Goal: Task Accomplishment & Management: Complete application form

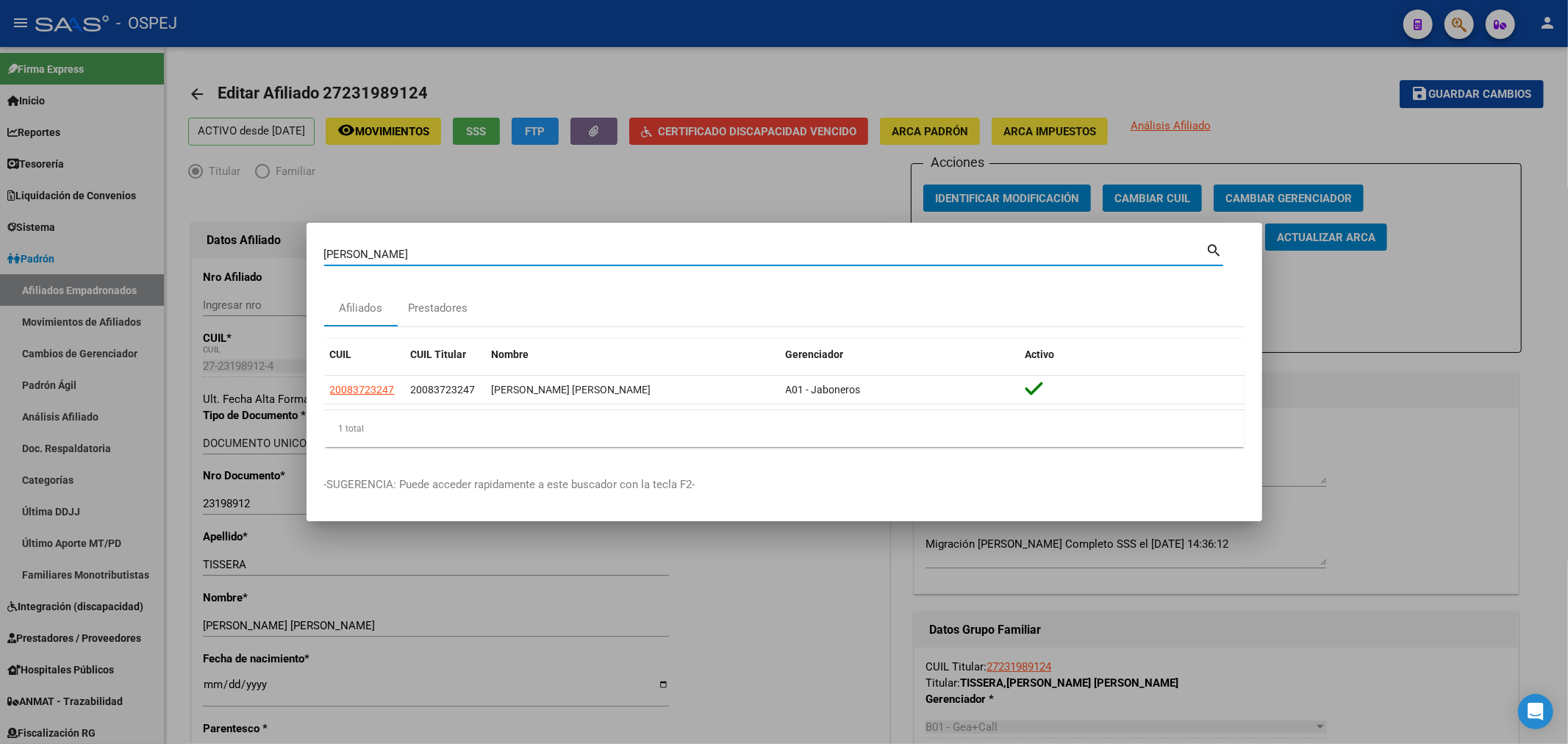
click at [75, 147] on div at bounding box center [784, 372] width 1568 height 744
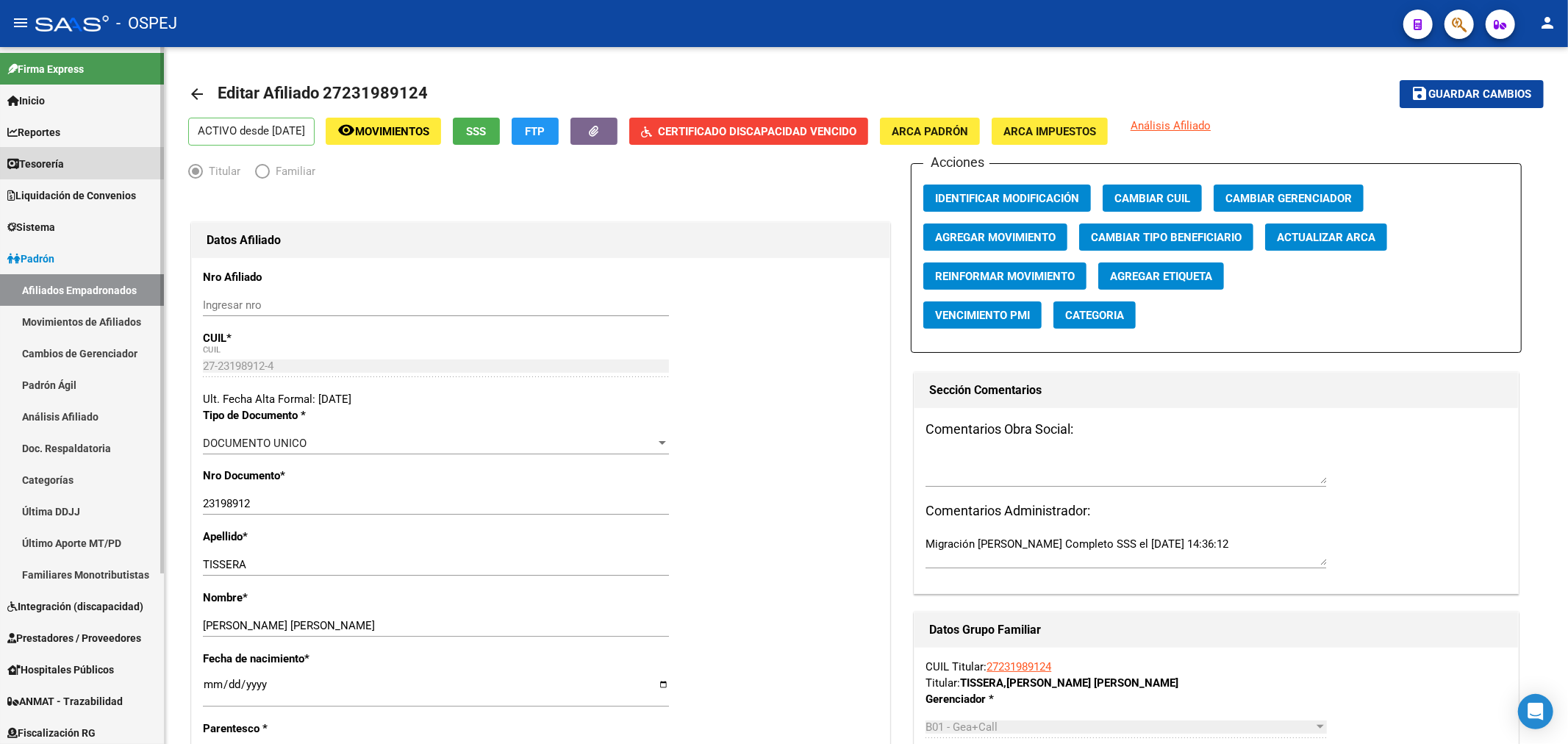
click at [75, 152] on link "Tesorería" at bounding box center [82, 163] width 164 height 31
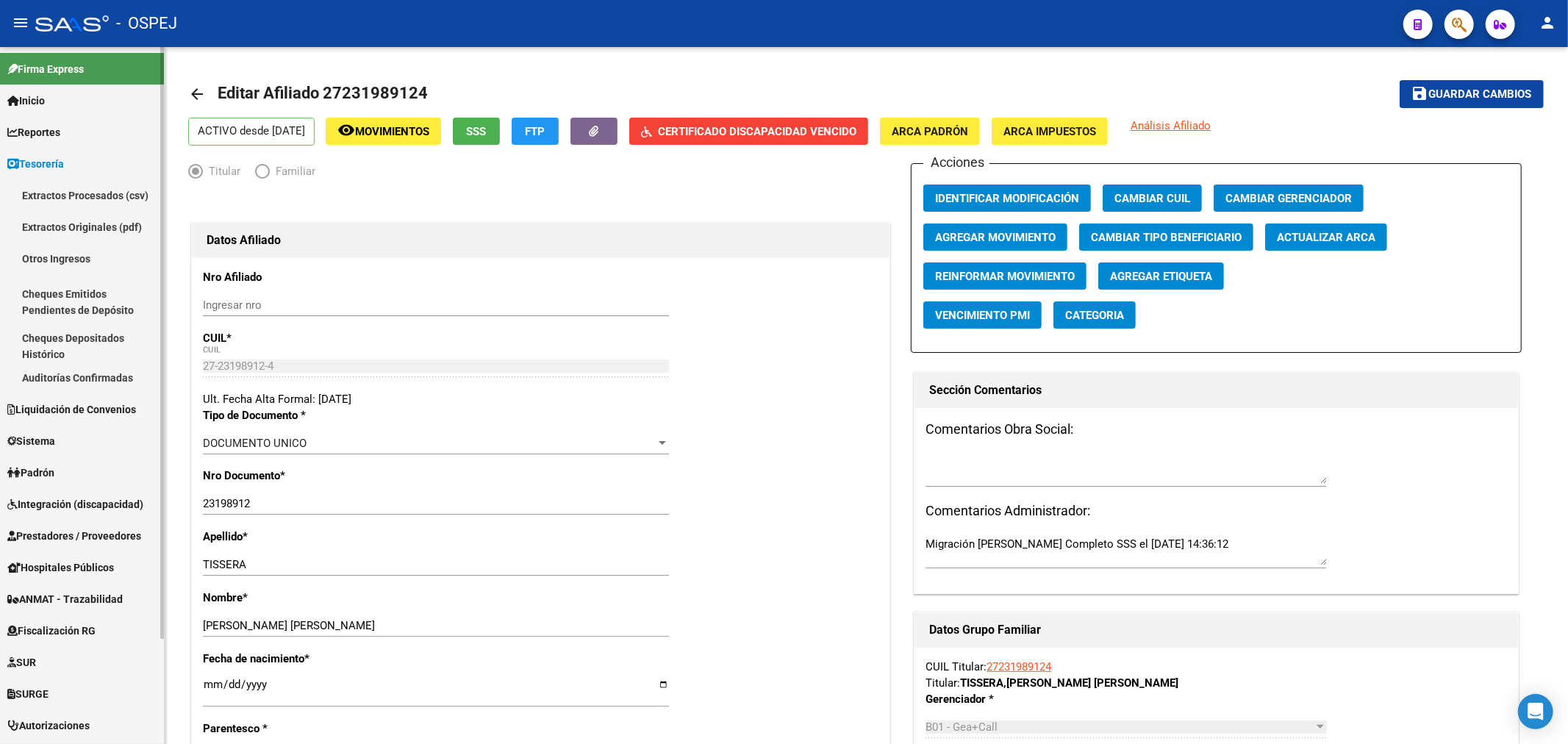
click at [113, 366] on link "Auditorías Confirmadas" at bounding box center [82, 377] width 164 height 31
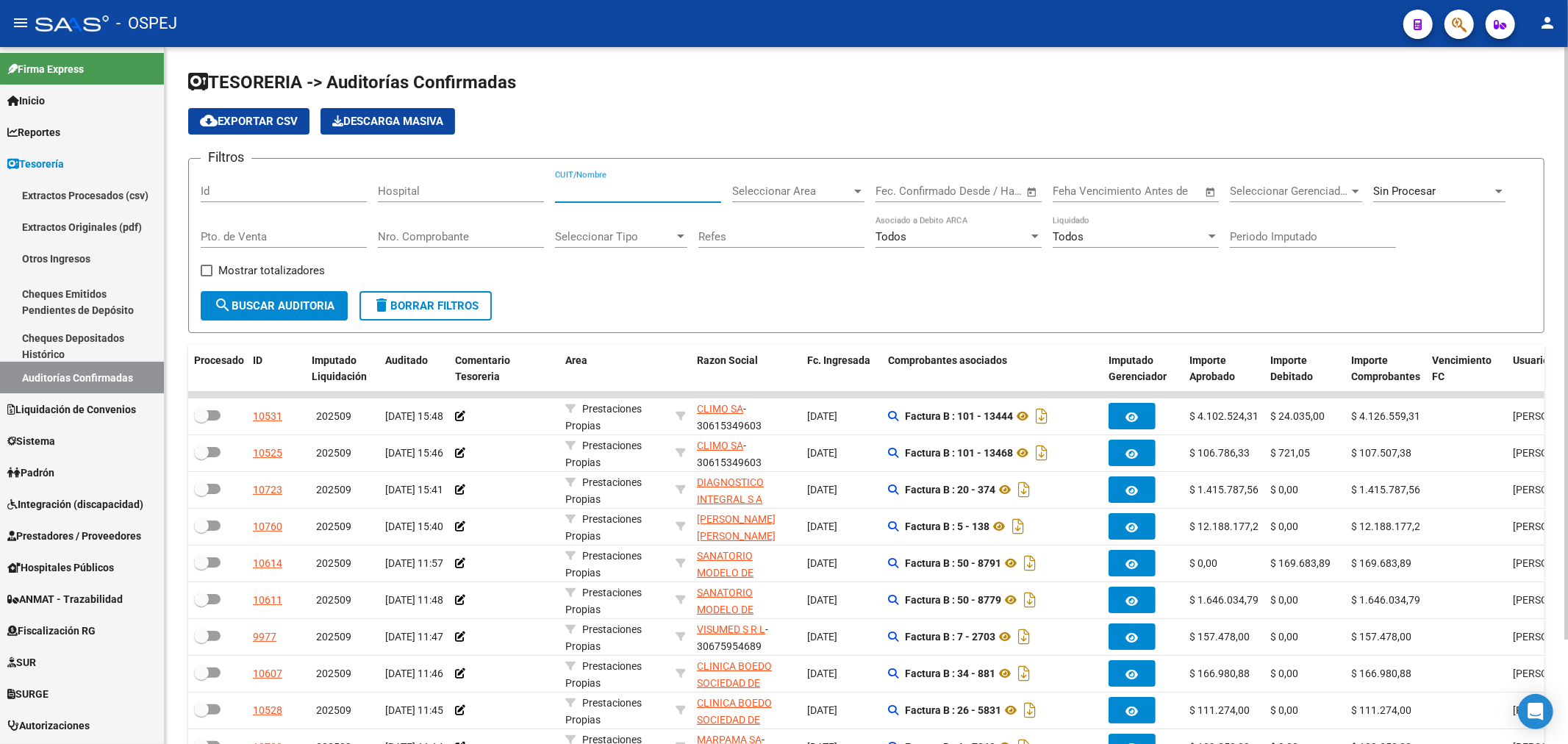
click at [619, 191] on input "CUIT/Nombre" at bounding box center [639, 192] width 166 height 14
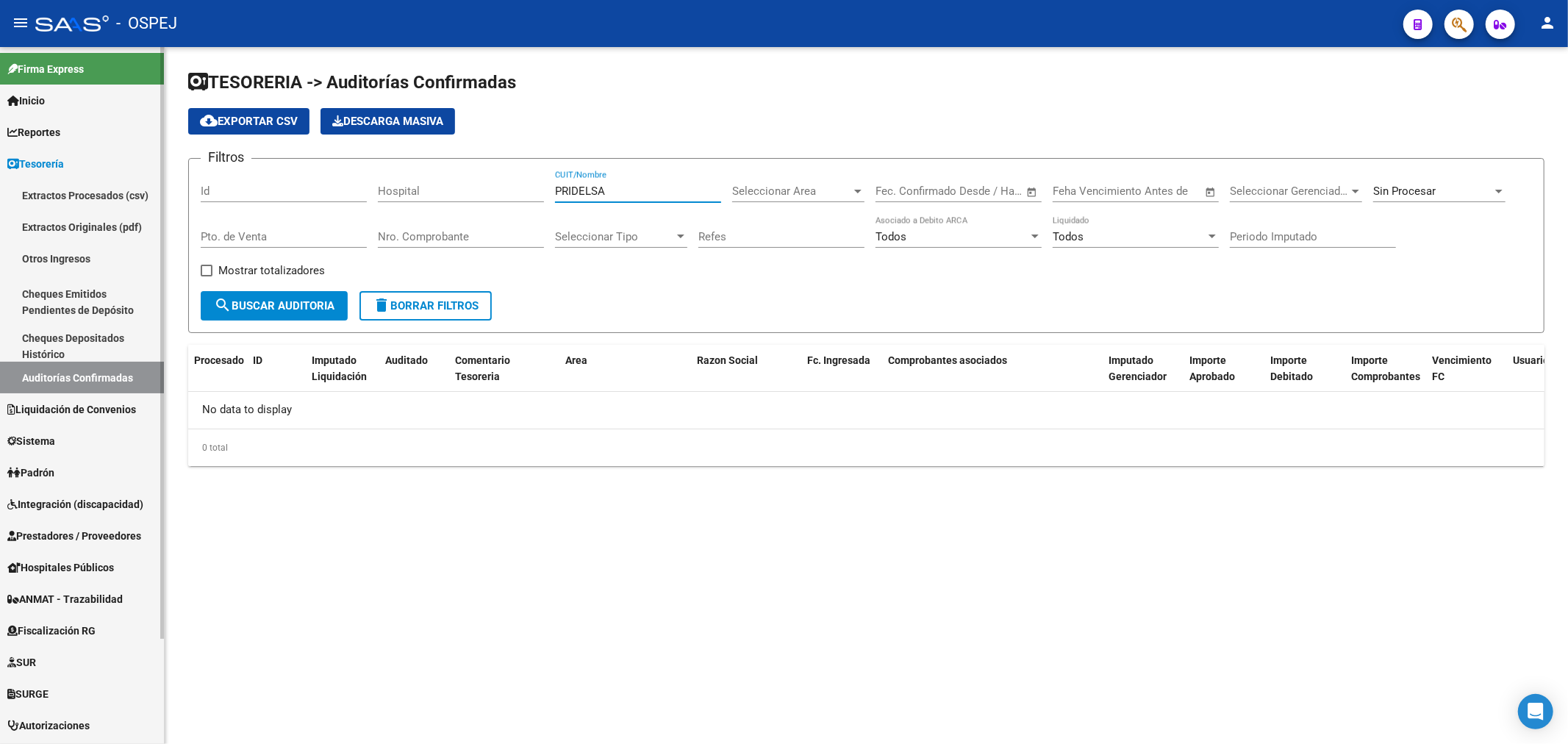
drag, startPoint x: 645, startPoint y: 191, endPoint x: 0, endPoint y: 262, distance: 648.9
click at [0, 262] on mat-sidenav-container "Firma Express Inicio Calendario SSS Instructivos Contacto OS Reportes Tablero d…" at bounding box center [784, 395] width 1568 height 697
click at [258, 313] on button "search Buscar Auditoria" at bounding box center [274, 306] width 147 height 29
click at [669, 195] on input "APE" at bounding box center [639, 192] width 166 height 14
click at [614, 201] on div "APE CUIT/Nombre" at bounding box center [639, 186] width 166 height 31
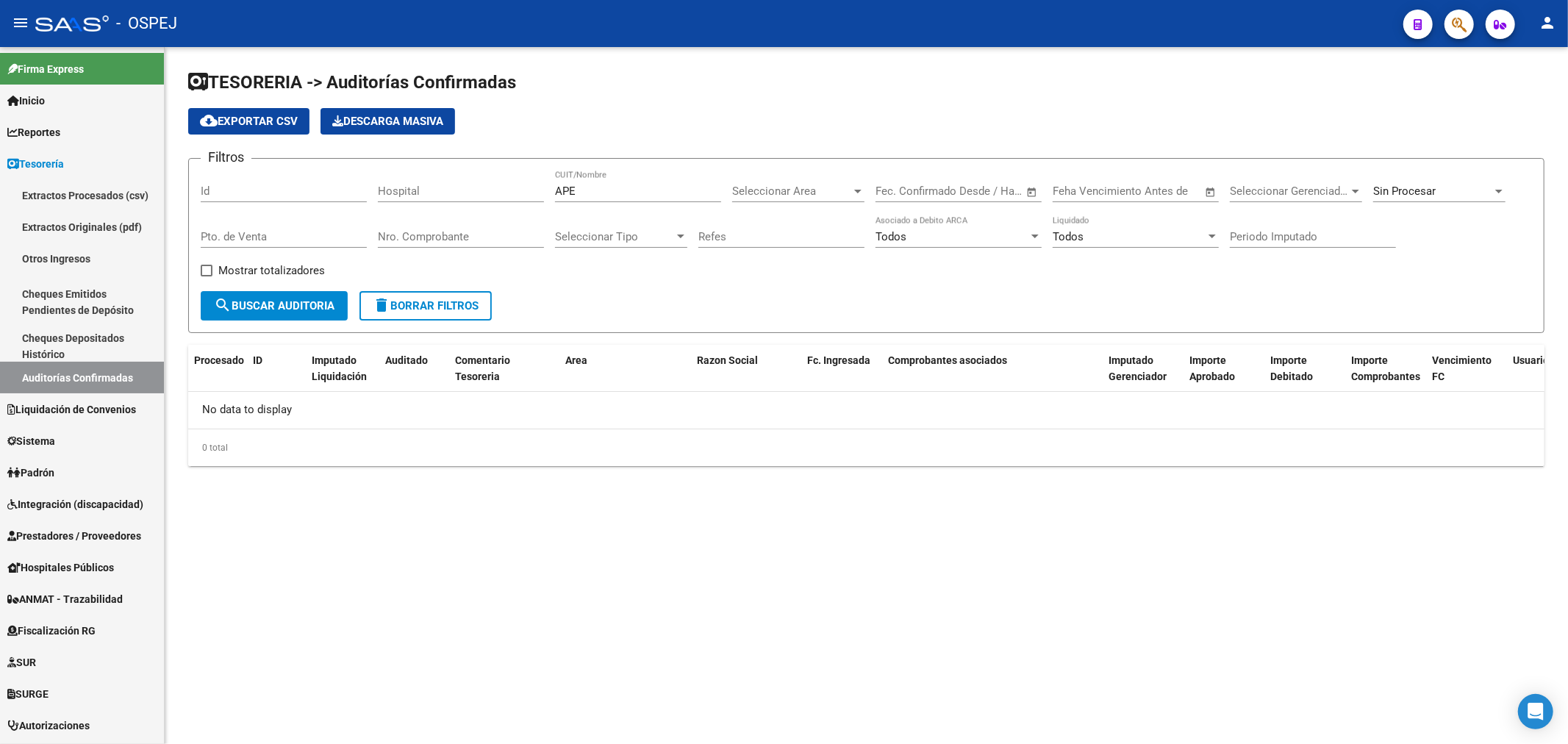
click at [614, 201] on div "APE CUIT/Nombre" at bounding box center [639, 186] width 166 height 31
type input "A"
click at [532, 231] on input "Nro. Comprobante" at bounding box center [461, 237] width 166 height 14
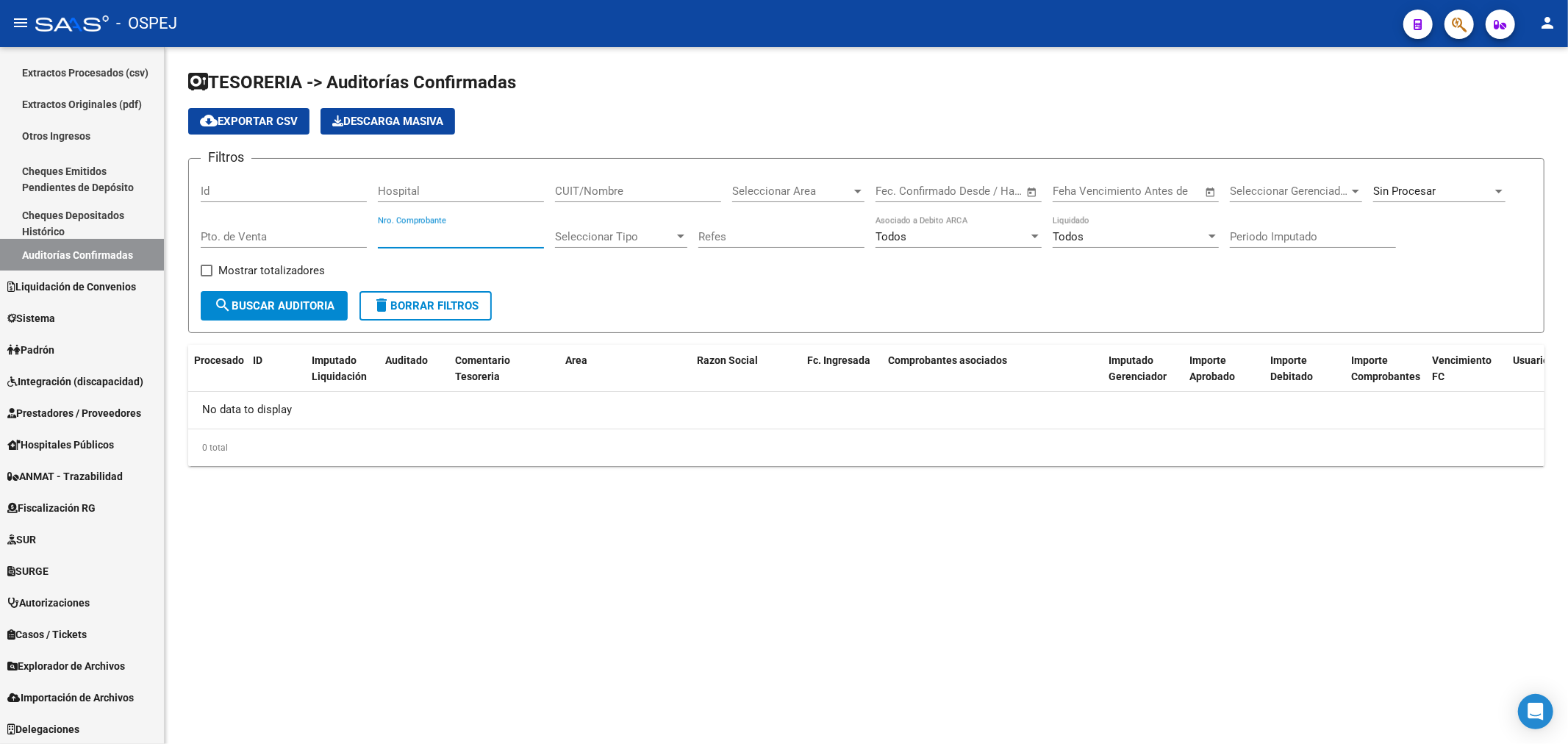
click at [1446, 193] on div "Sin Procesar" at bounding box center [1433, 192] width 119 height 14
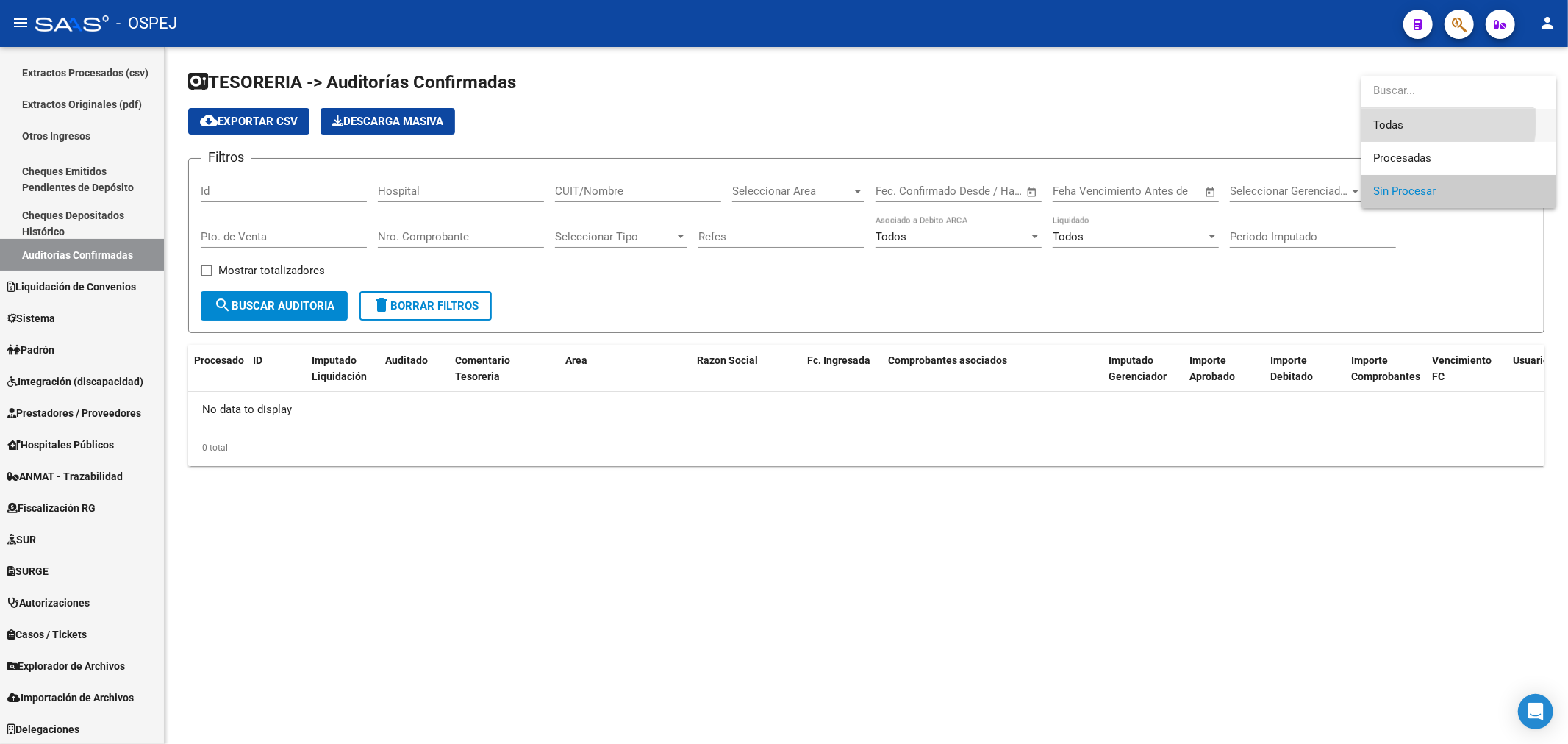
click at [1409, 121] on span "Todas" at bounding box center [1458, 125] width 171 height 33
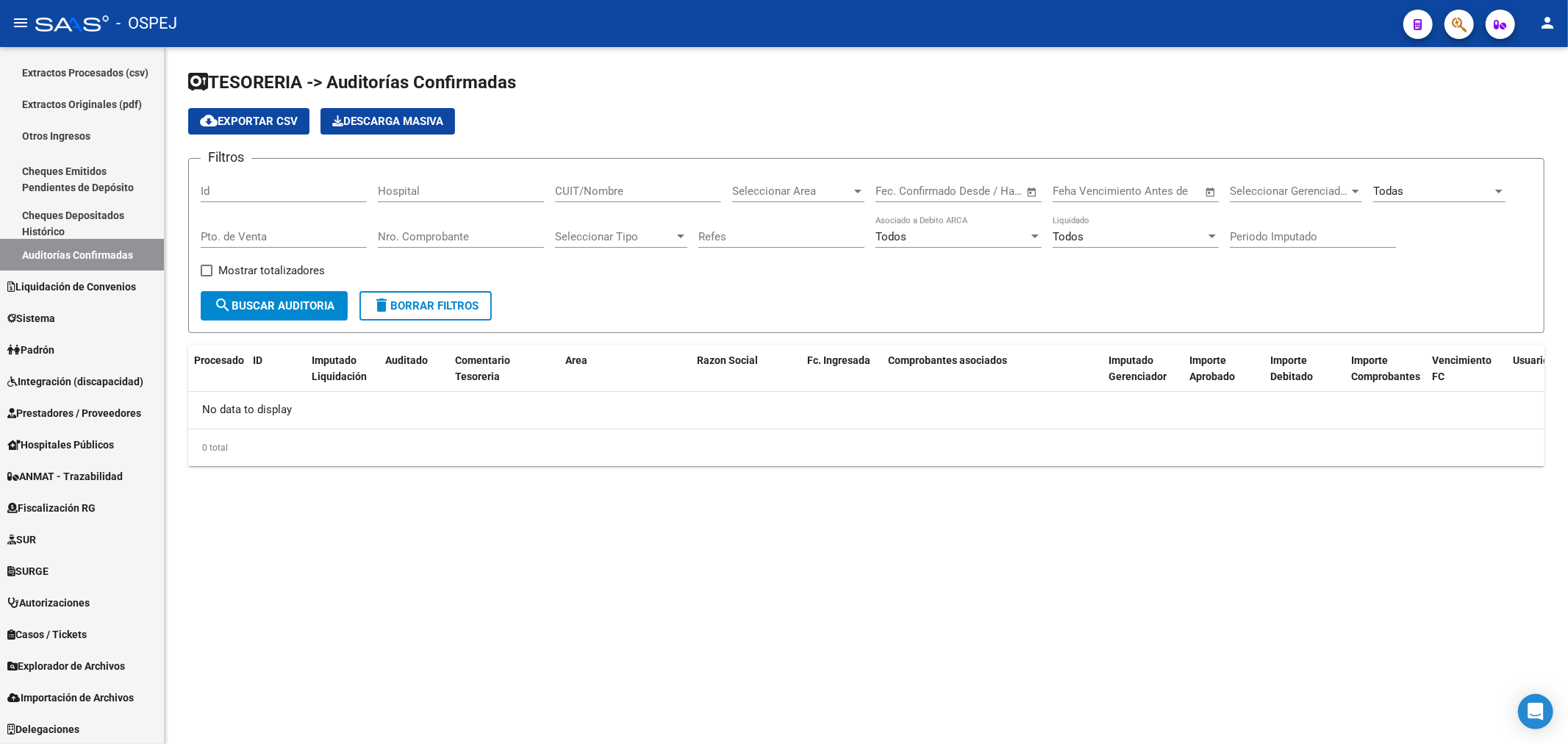
click at [456, 228] on div "Nro. Comprobante" at bounding box center [461, 232] width 166 height 31
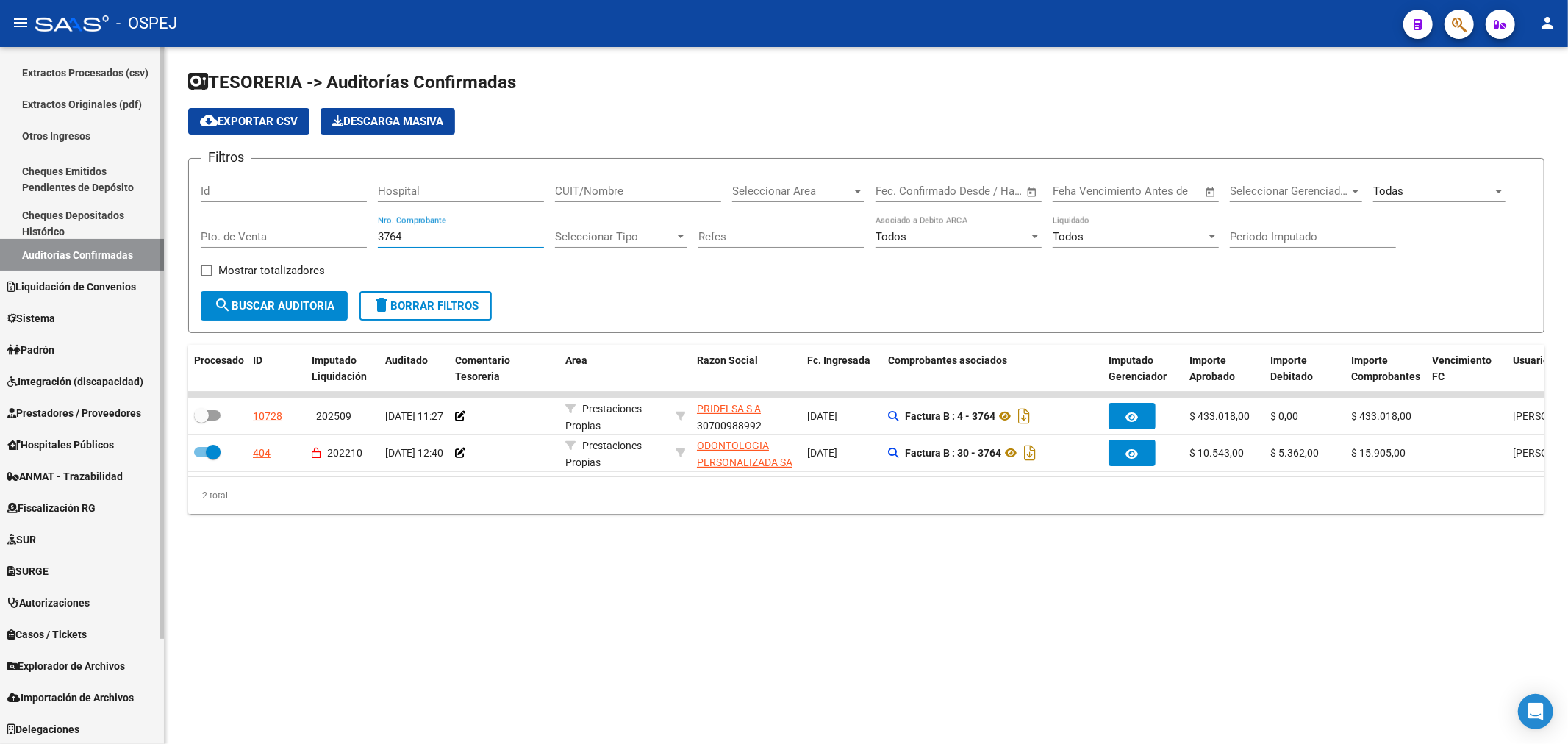
type input "3764"
click at [103, 397] on link "Prestadores / Proveedores" at bounding box center [82, 413] width 164 height 31
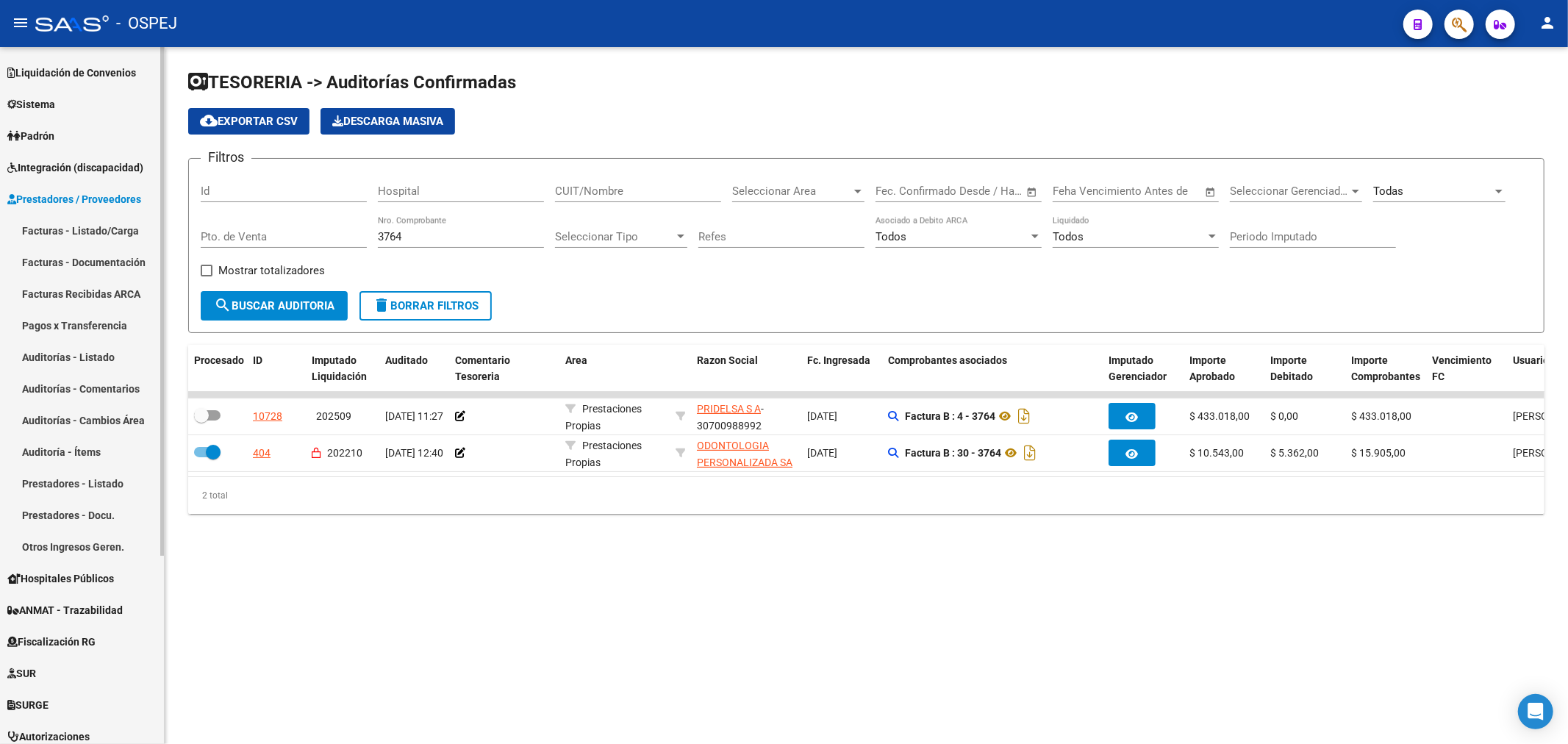
click at [104, 452] on link "Auditoría - Ítems" at bounding box center [82, 452] width 164 height 31
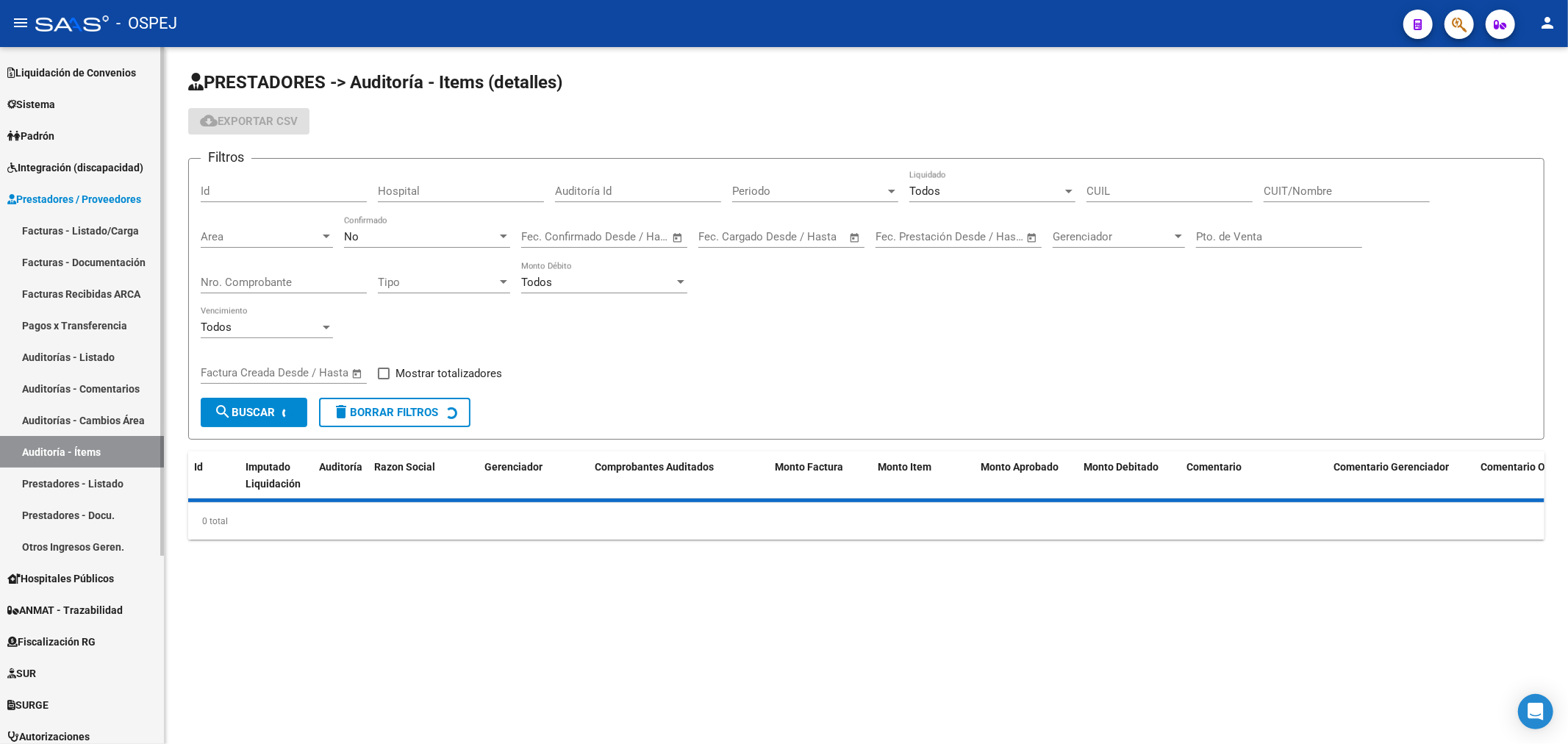
click at [77, 358] on link "Auditorías - Listado" at bounding box center [82, 357] width 164 height 31
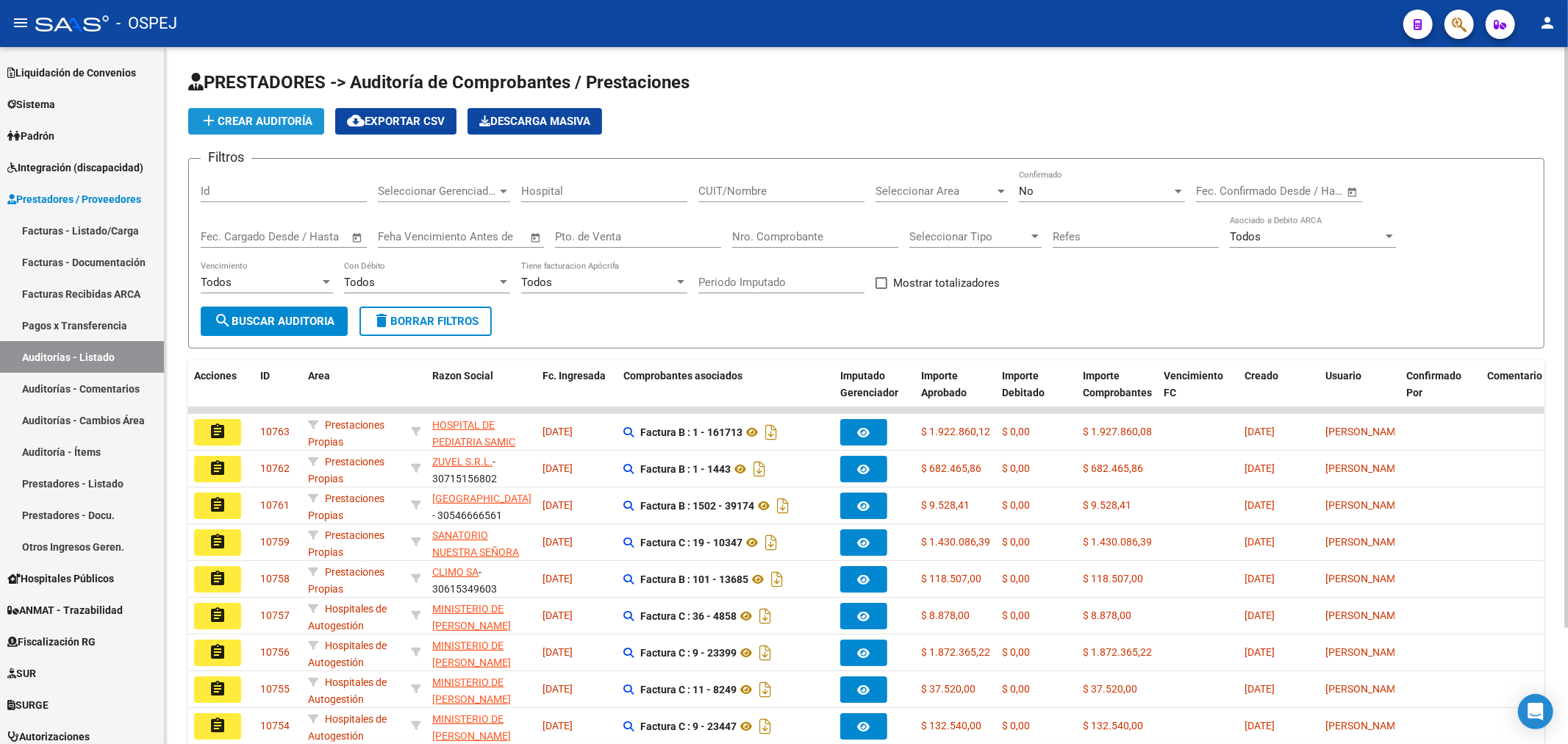
click at [283, 131] on button "add Crear Auditoría" at bounding box center [255, 121] width 136 height 26
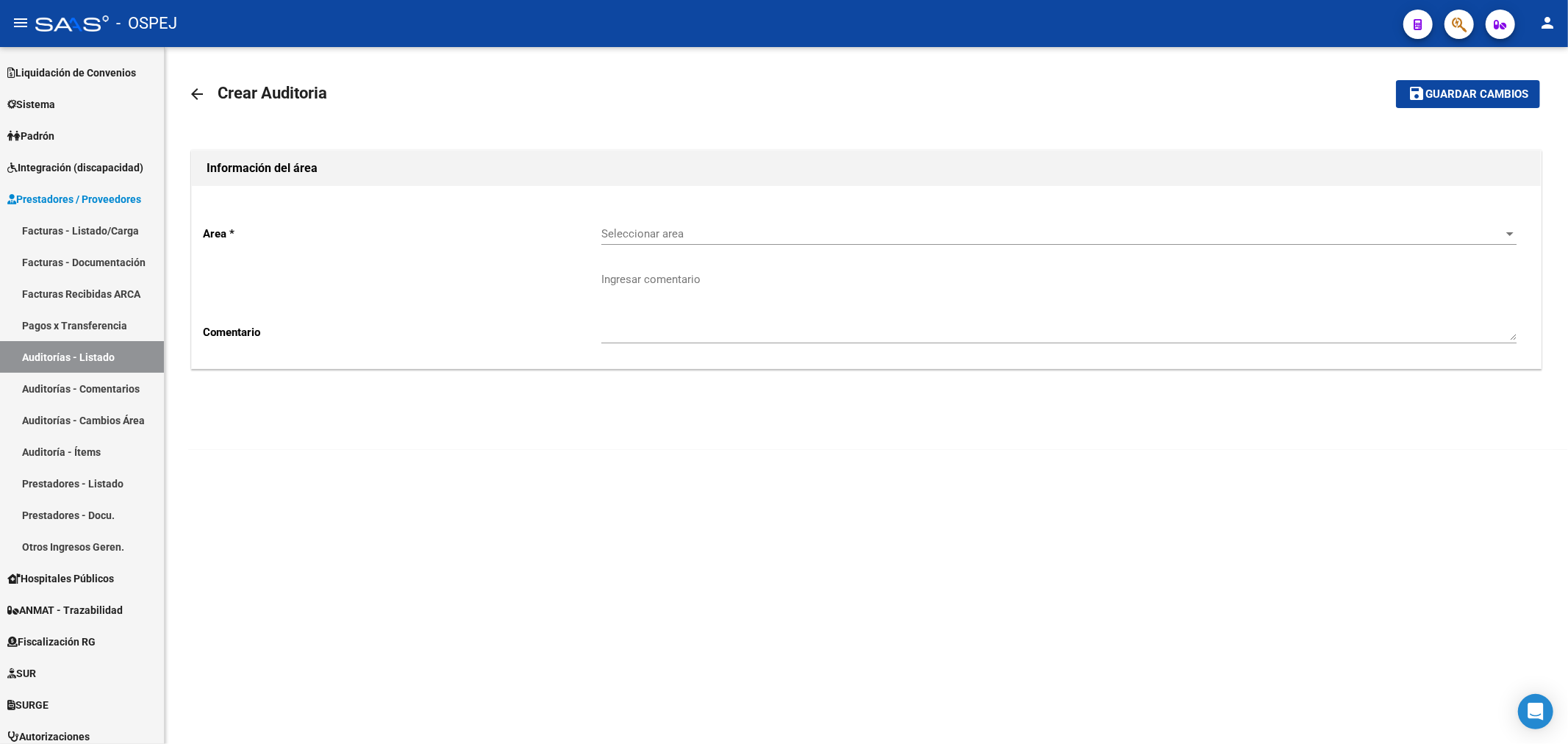
click at [606, 244] on div "Seleccionar area Seleccionar area" at bounding box center [1059, 236] width 916 height 46
click at [717, 236] on span "Seleccionar area" at bounding box center [1053, 234] width 902 height 14
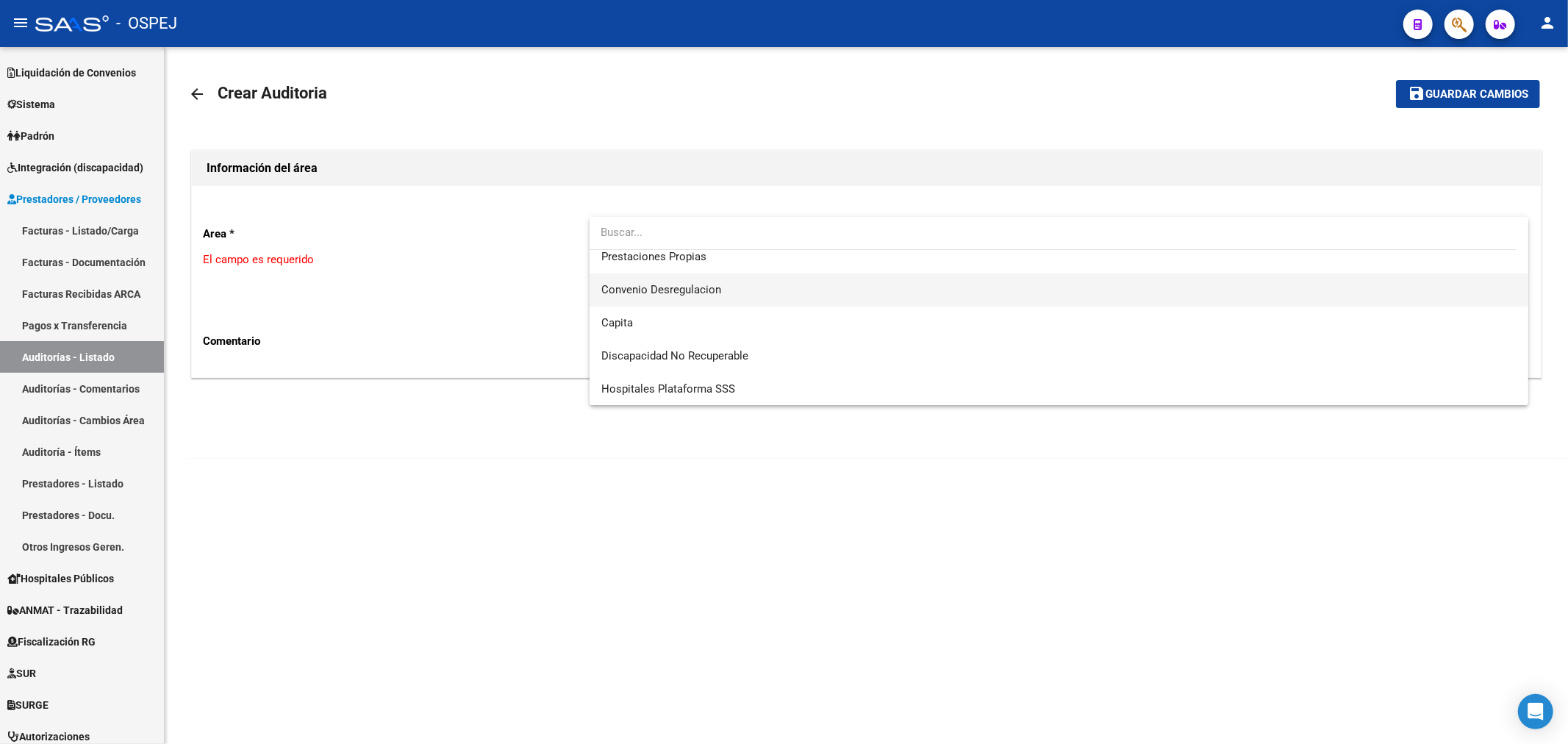
scroll to position [61, 0]
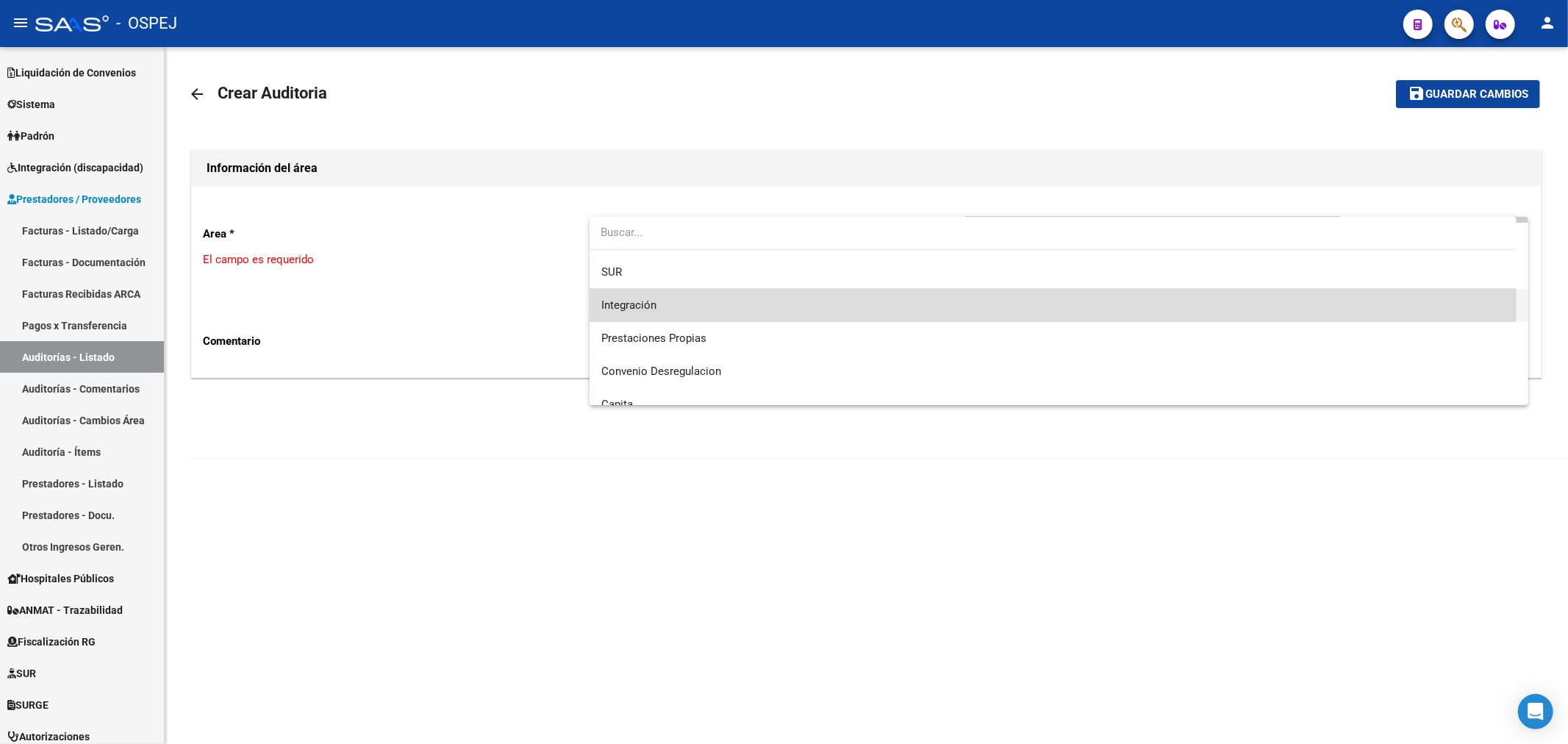
click at [643, 312] on span "Integración" at bounding box center [1059, 305] width 917 height 33
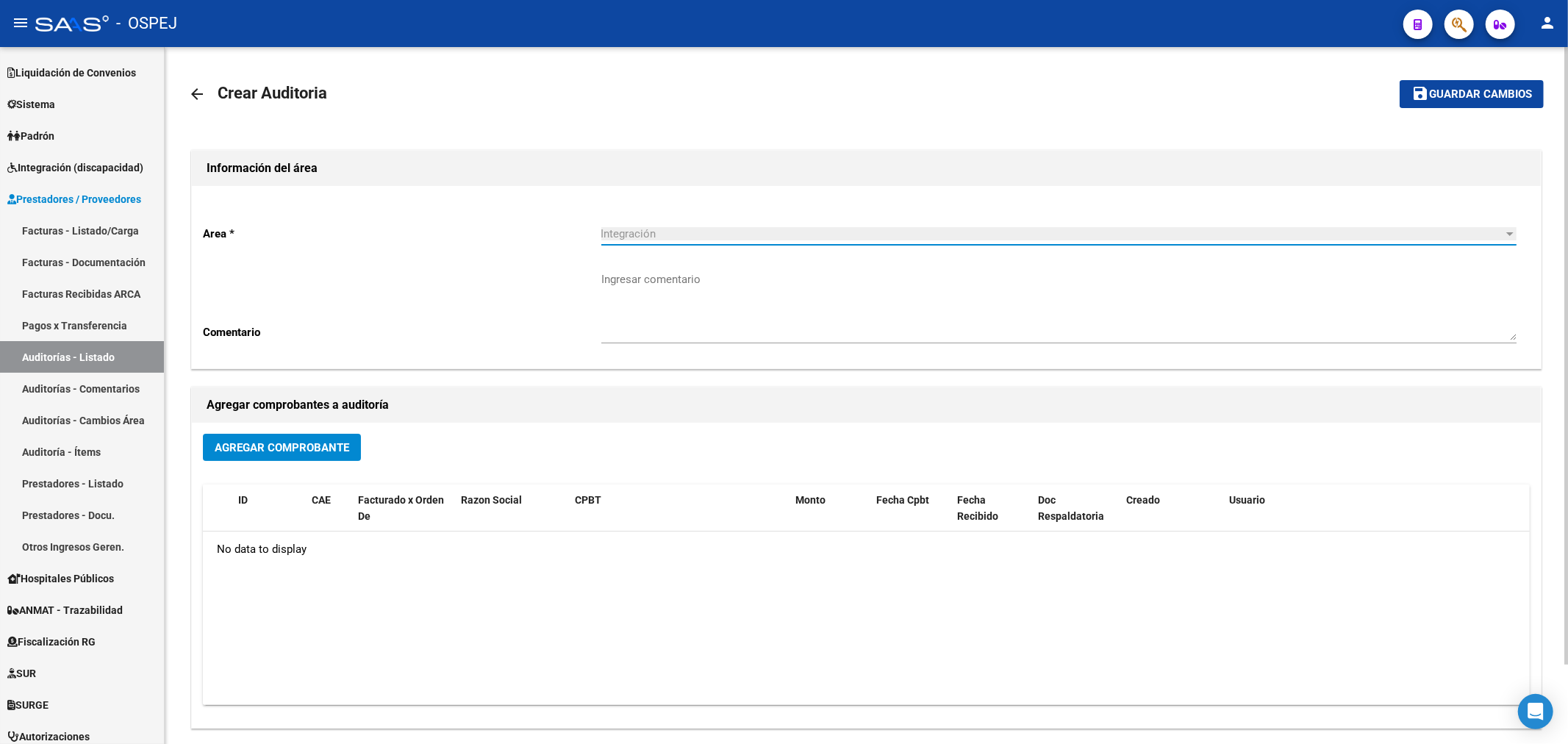
click at [262, 446] on span "Agregar Comprobante" at bounding box center [283, 448] width 135 height 14
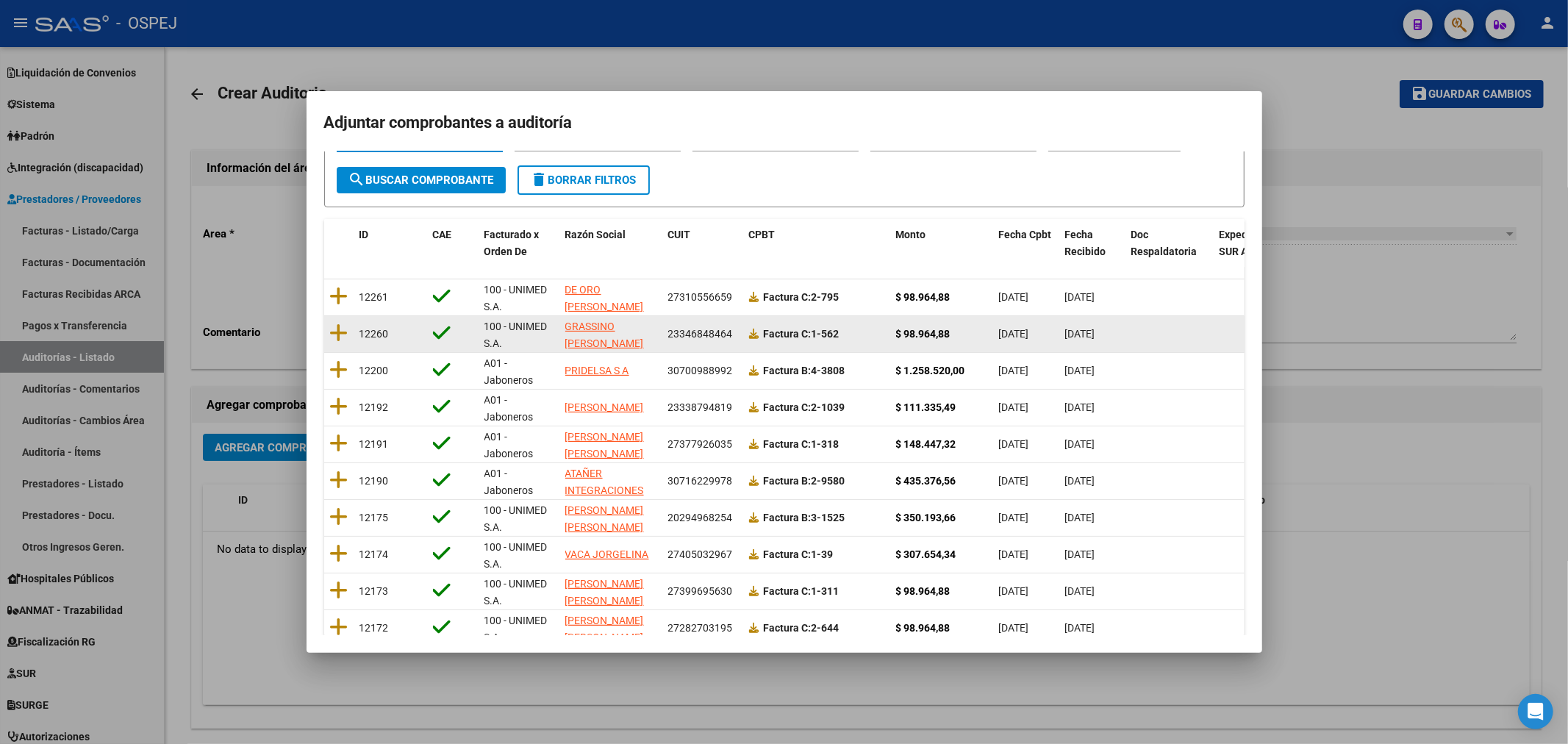
scroll to position [0, 0]
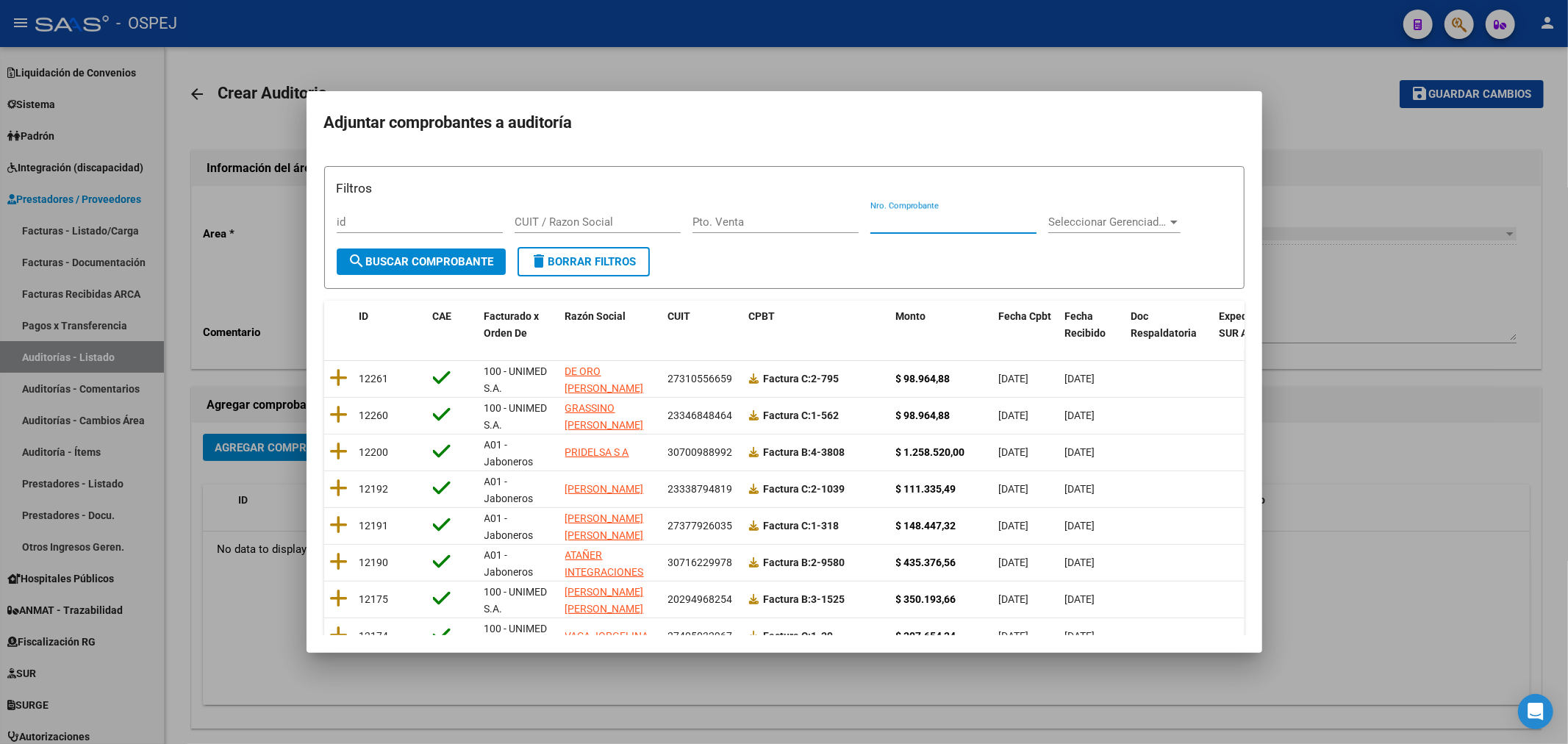
click at [981, 223] on input "Nro. Comprobante" at bounding box center [954, 222] width 166 height 14
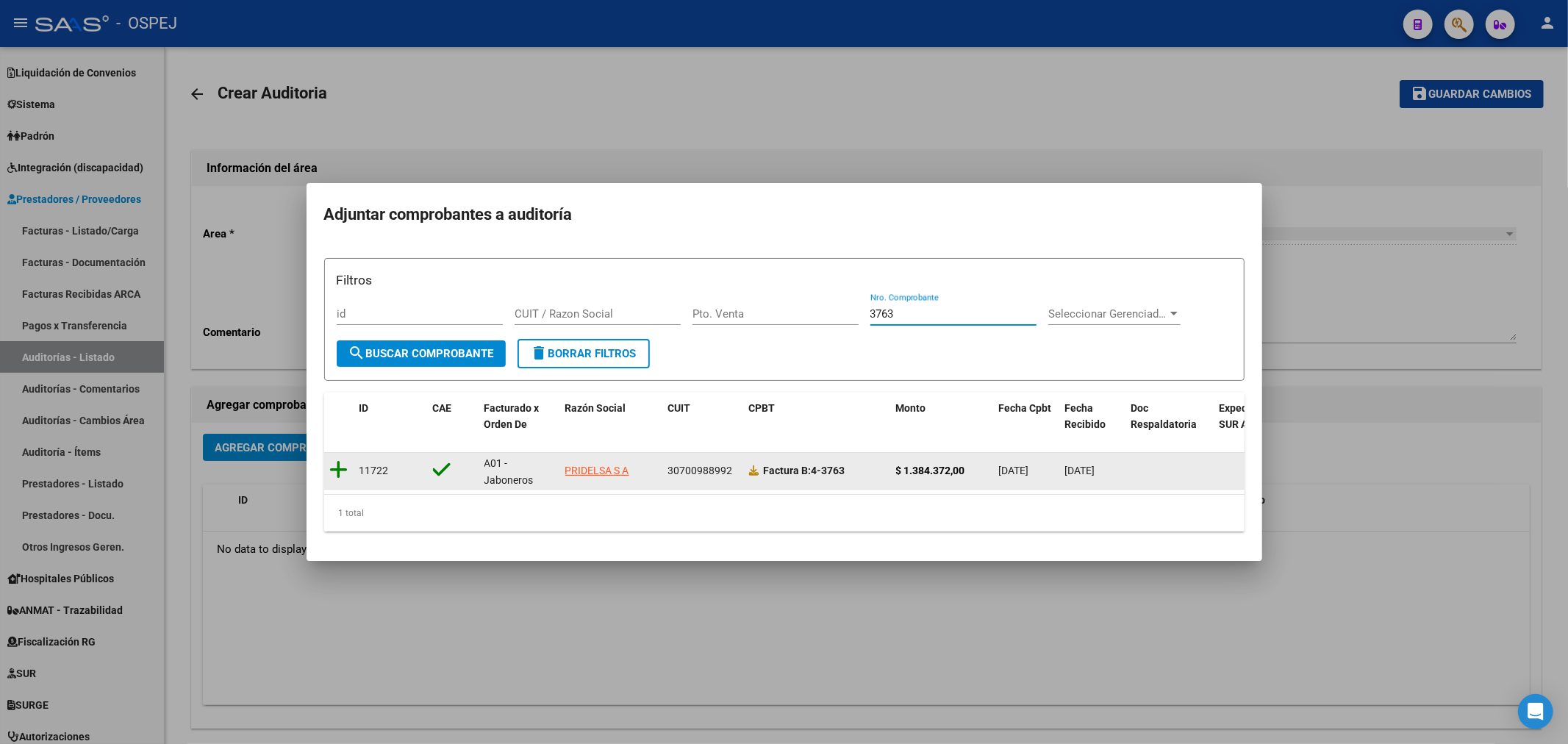
type input "3763"
click at [345, 464] on icon at bounding box center [339, 469] width 19 height 21
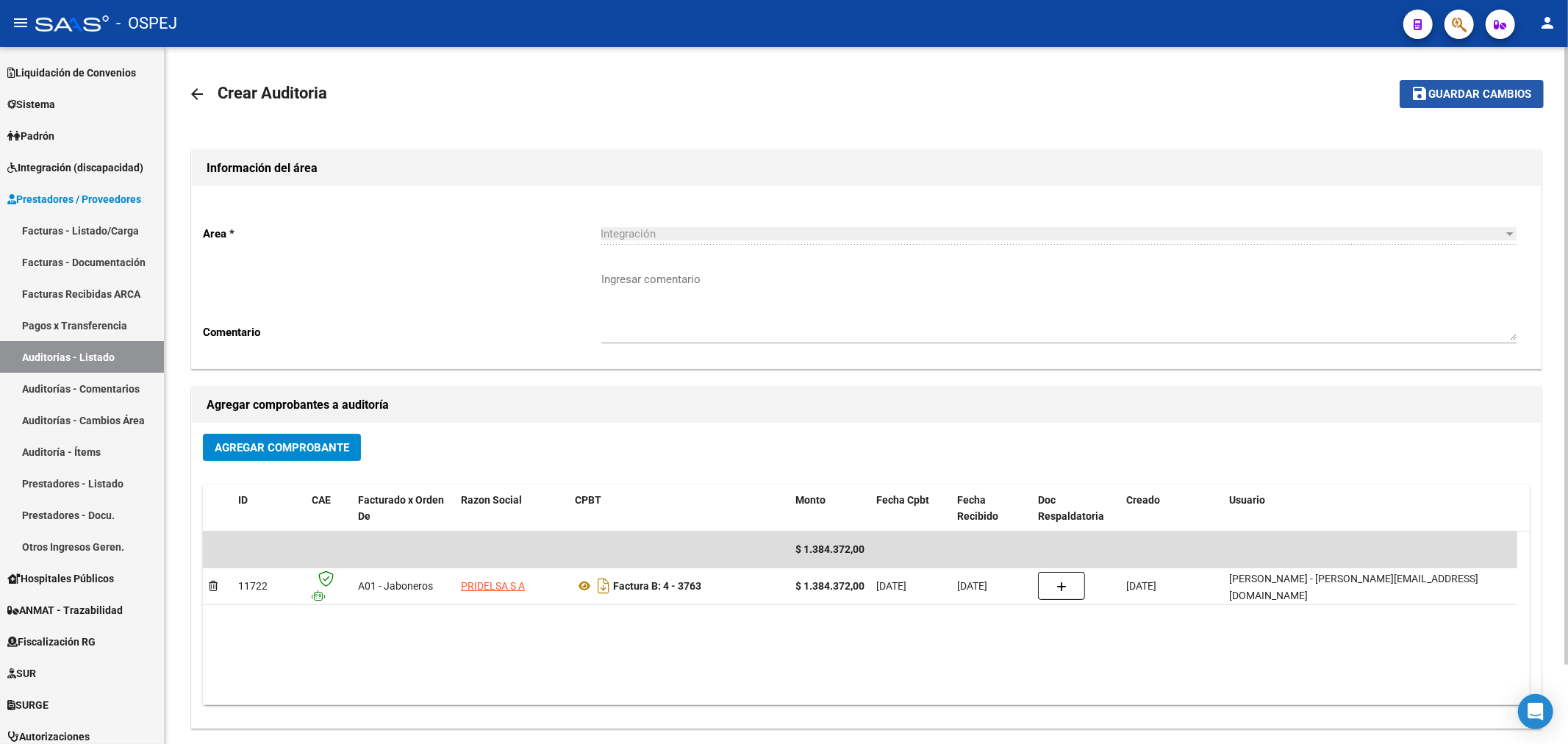
click at [1440, 102] on button "save Guardar cambios" at bounding box center [1471, 94] width 144 height 27
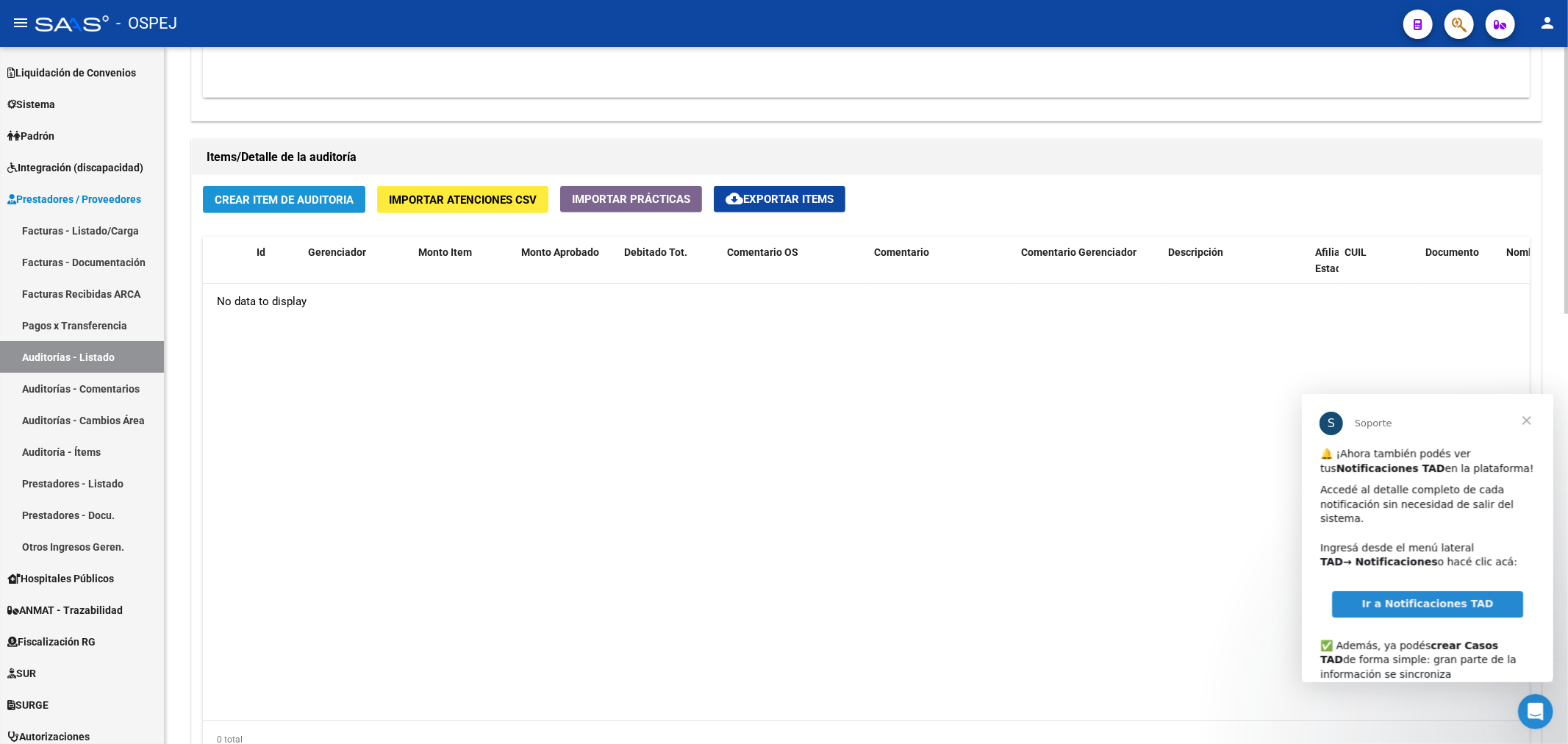
click at [301, 204] on span "Crear Item de Auditoria" at bounding box center [285, 200] width 139 height 14
